Goal: Transaction & Acquisition: Purchase product/service

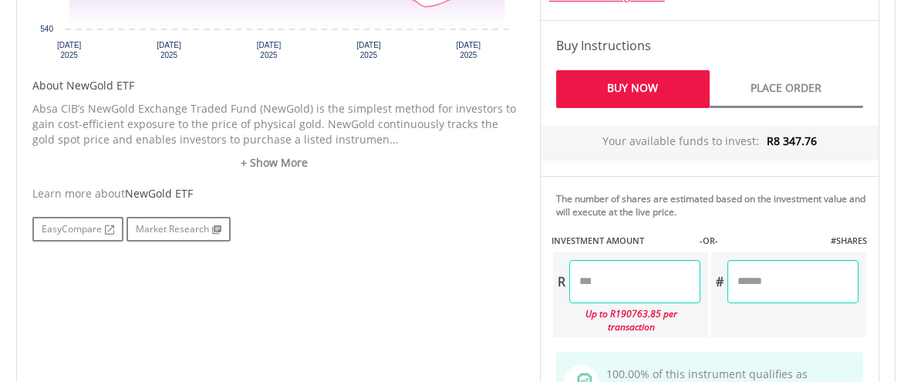
scroll to position [712, 0]
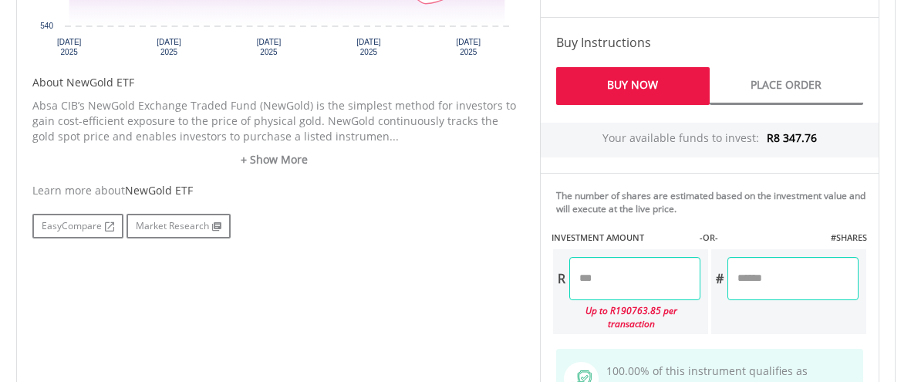
click at [612, 280] on input "number" at bounding box center [635, 278] width 131 height 43
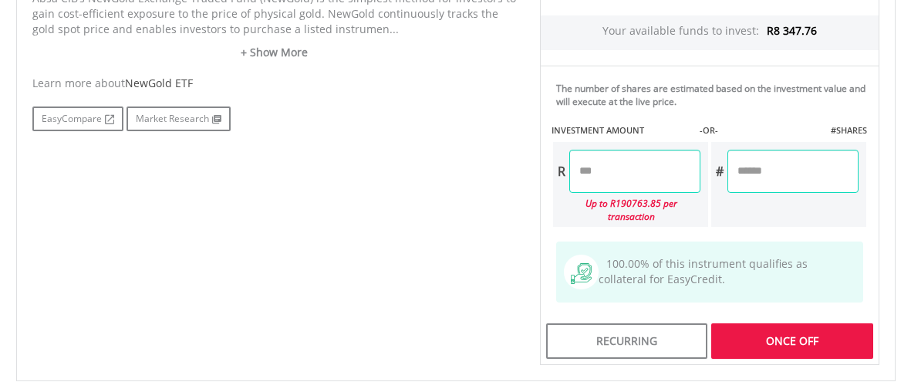
scroll to position [819, 0]
click at [766, 323] on div "Last Updated Price: 15-min. Delay* Price Update Cost: 2 Credits Request A Price…" at bounding box center [710, 21] width 363 height 688
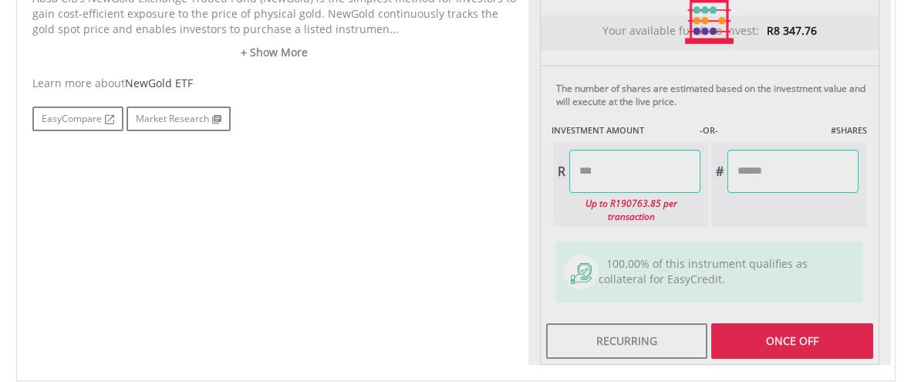
type input "*******"
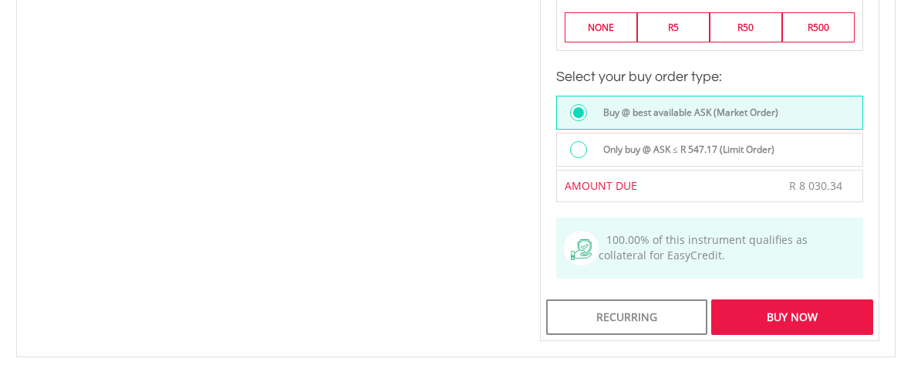
scroll to position [1227, 0]
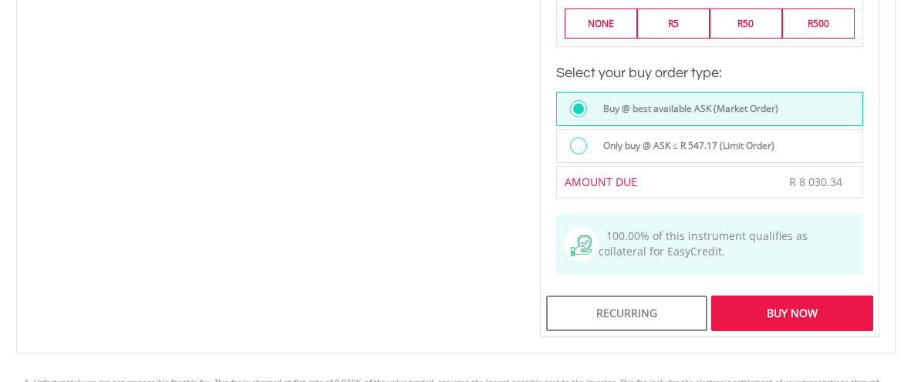
click at [763, 297] on div "Buy Now" at bounding box center [792, 314] width 161 height 36
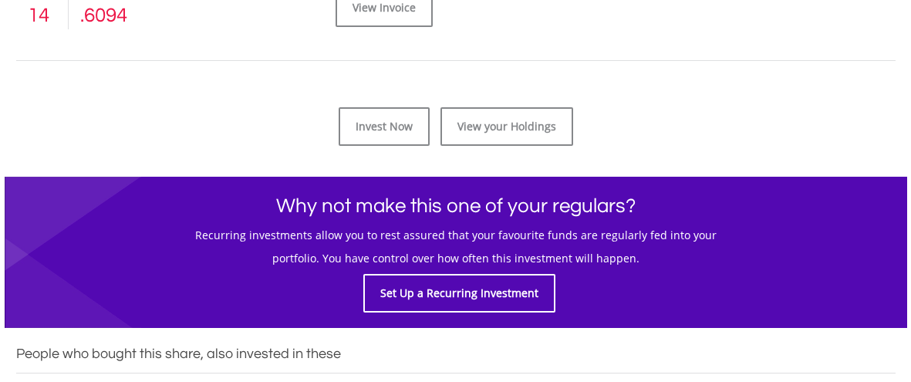
scroll to position [776, 0]
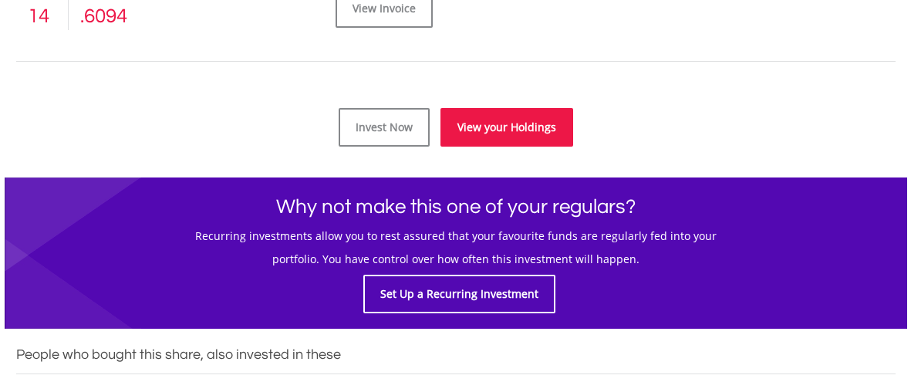
click at [470, 130] on link "View your Holdings" at bounding box center [507, 127] width 133 height 39
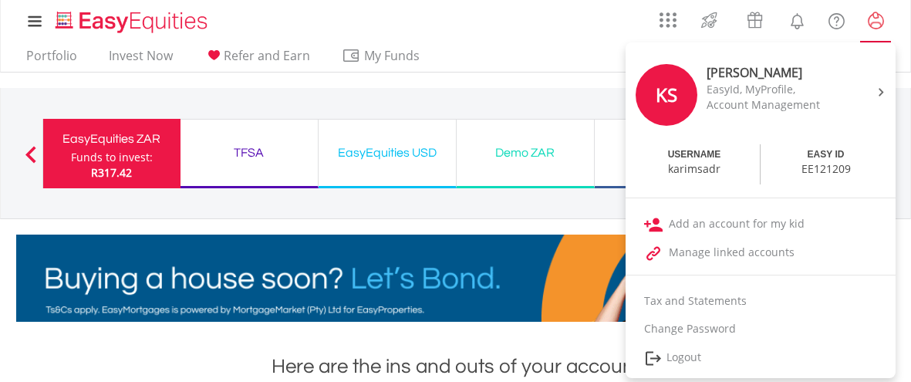
click at [876, 25] on lord-icon "My Profile" at bounding box center [876, 21] width 19 height 19
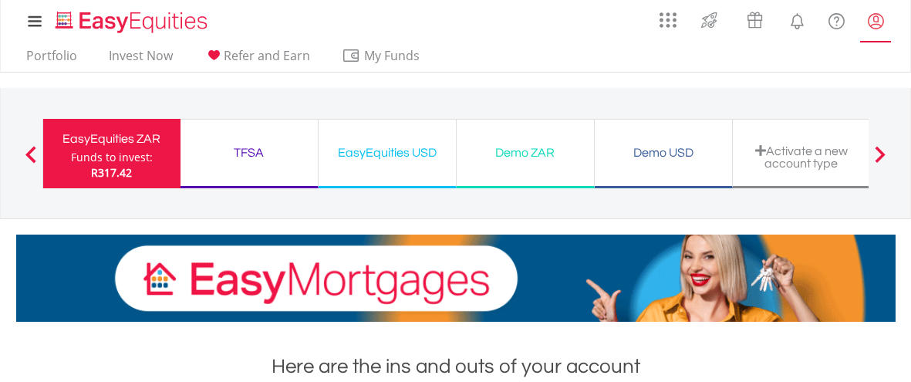
click at [876, 25] on lord-icon "My Profile" at bounding box center [876, 21] width 19 height 19
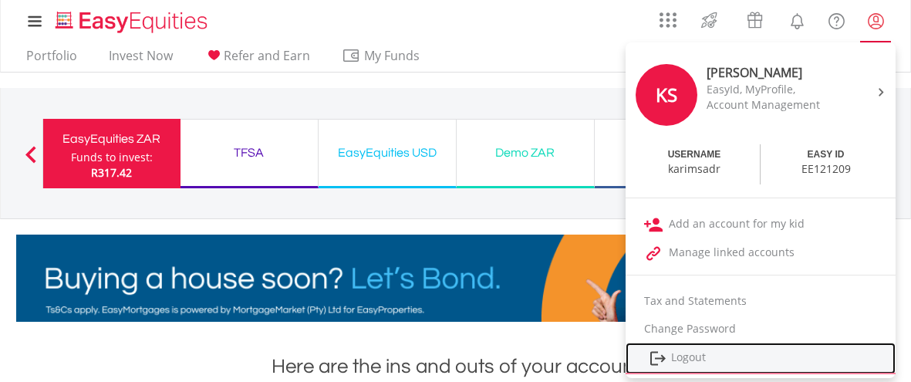
click at [709, 353] on link "Logout" at bounding box center [761, 359] width 270 height 32
